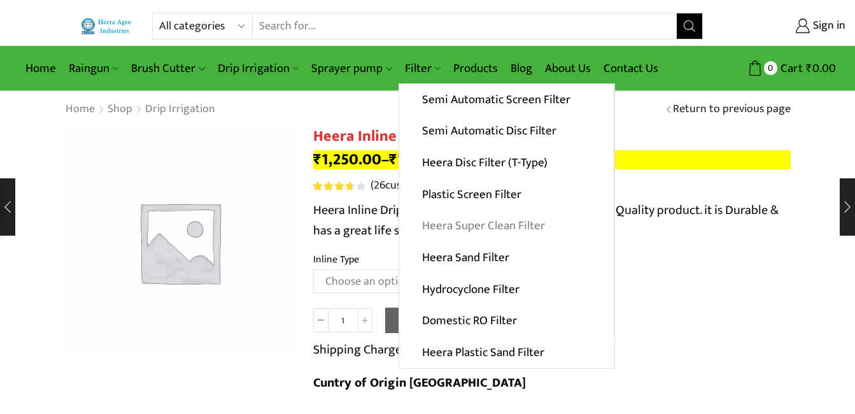
click at [486, 227] on link "Heera Super Clean Filter" at bounding box center [506, 226] width 214 height 32
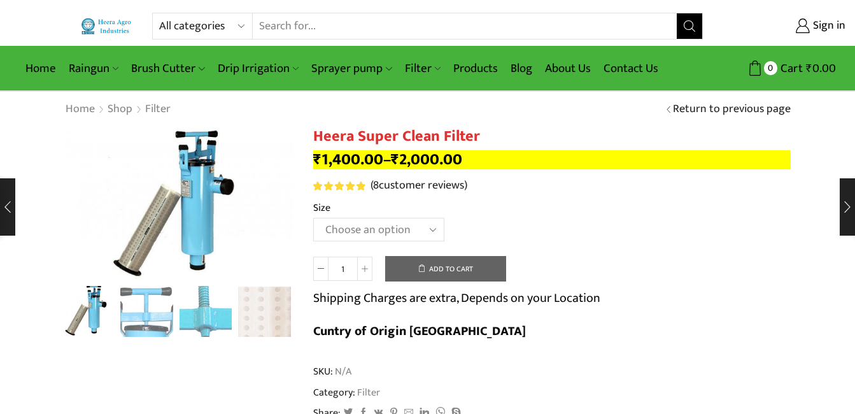
click at [402, 139] on h1 "Heera Super Clean Filter" at bounding box center [551, 136] width 477 height 18
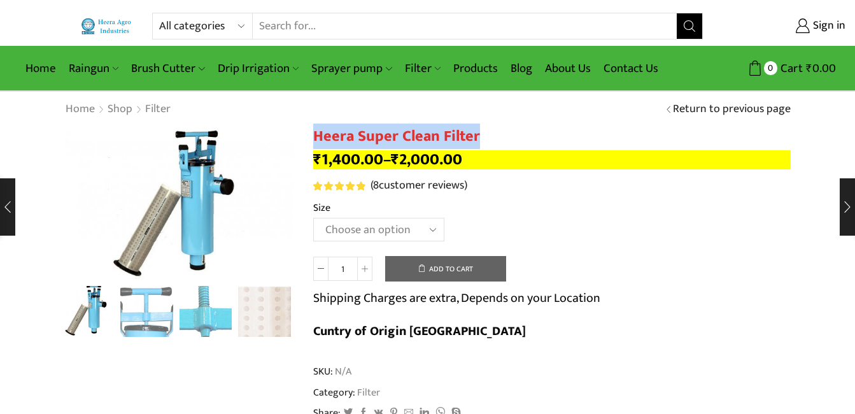
click at [402, 139] on h1 "Heera Super Clean Filter" at bounding box center [551, 136] width 477 height 18
copy div "Heera Super Clean Filter"
